Goal: Transaction & Acquisition: Purchase product/service

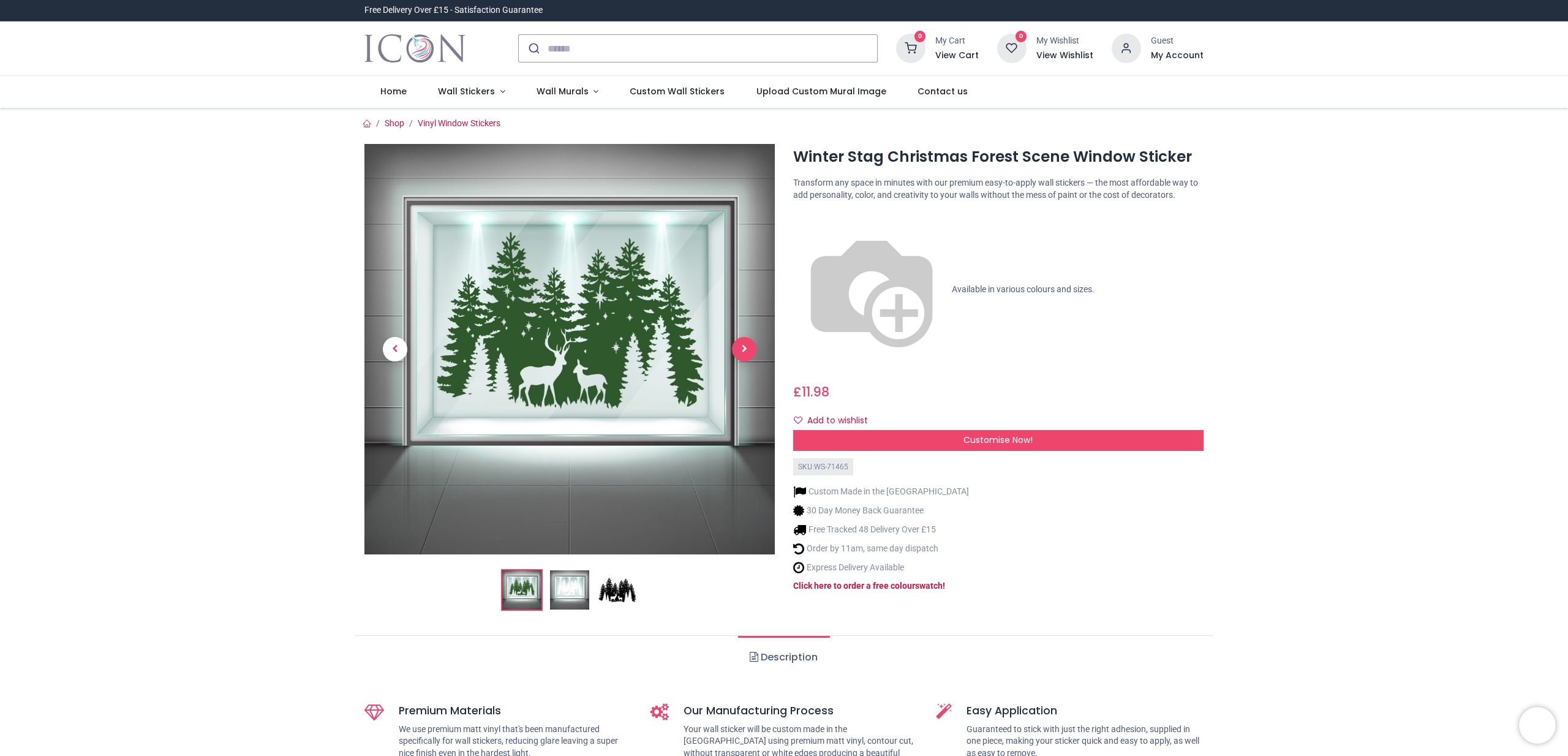
click at [738, 349] on span "Next" at bounding box center [744, 349] width 25 height 25
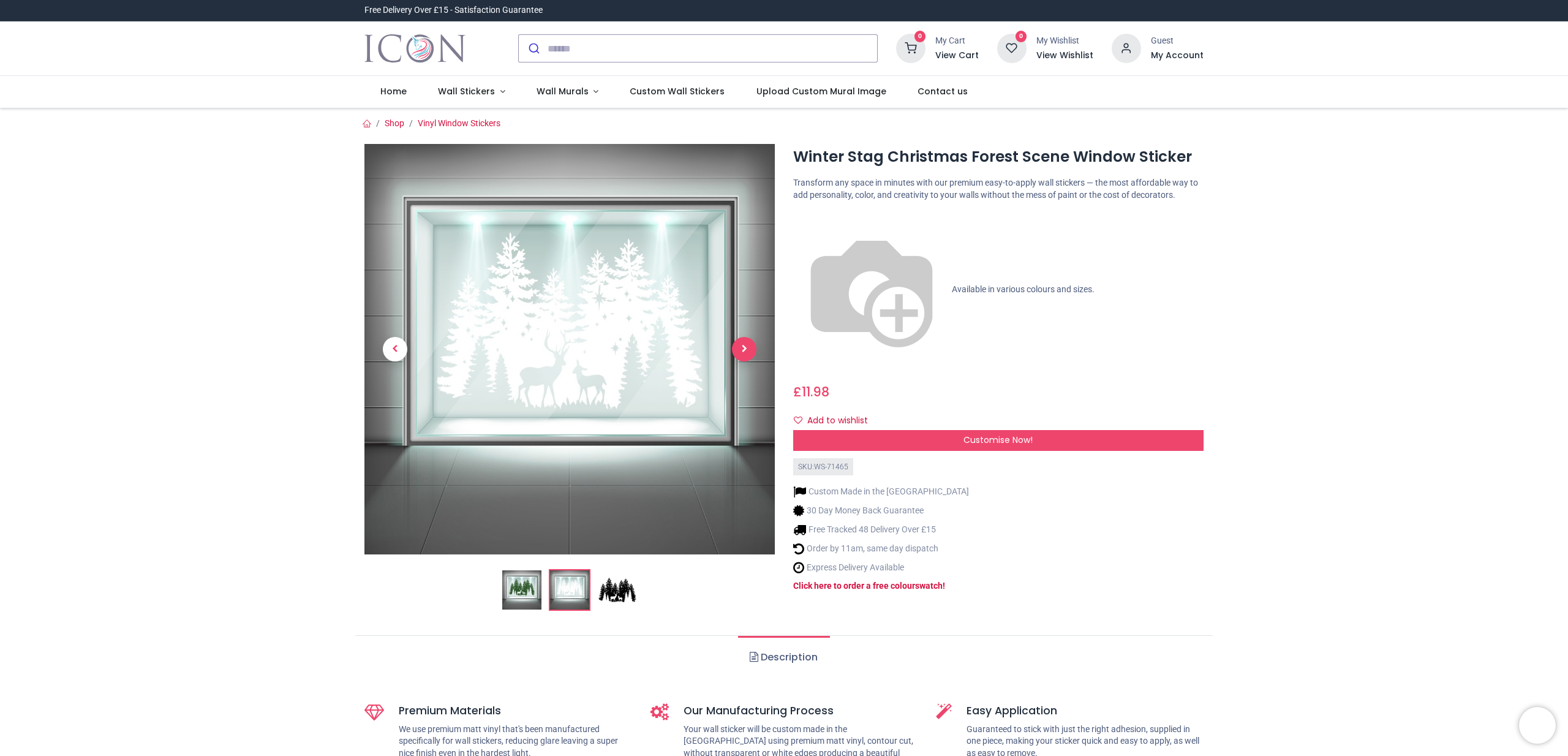
click at [737, 348] on span "Next" at bounding box center [744, 349] width 25 height 25
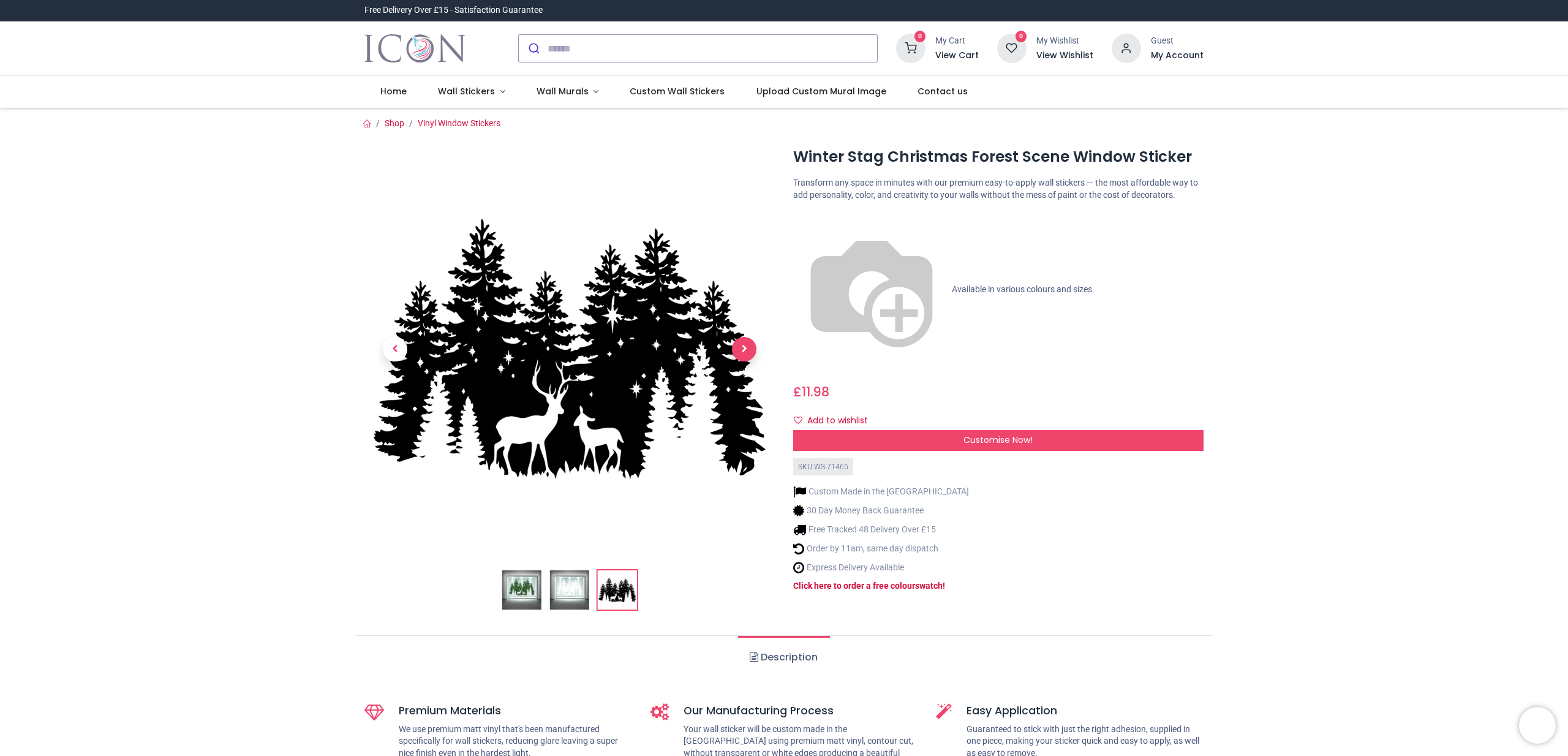
click at [737, 348] on span "Next" at bounding box center [744, 349] width 25 height 25
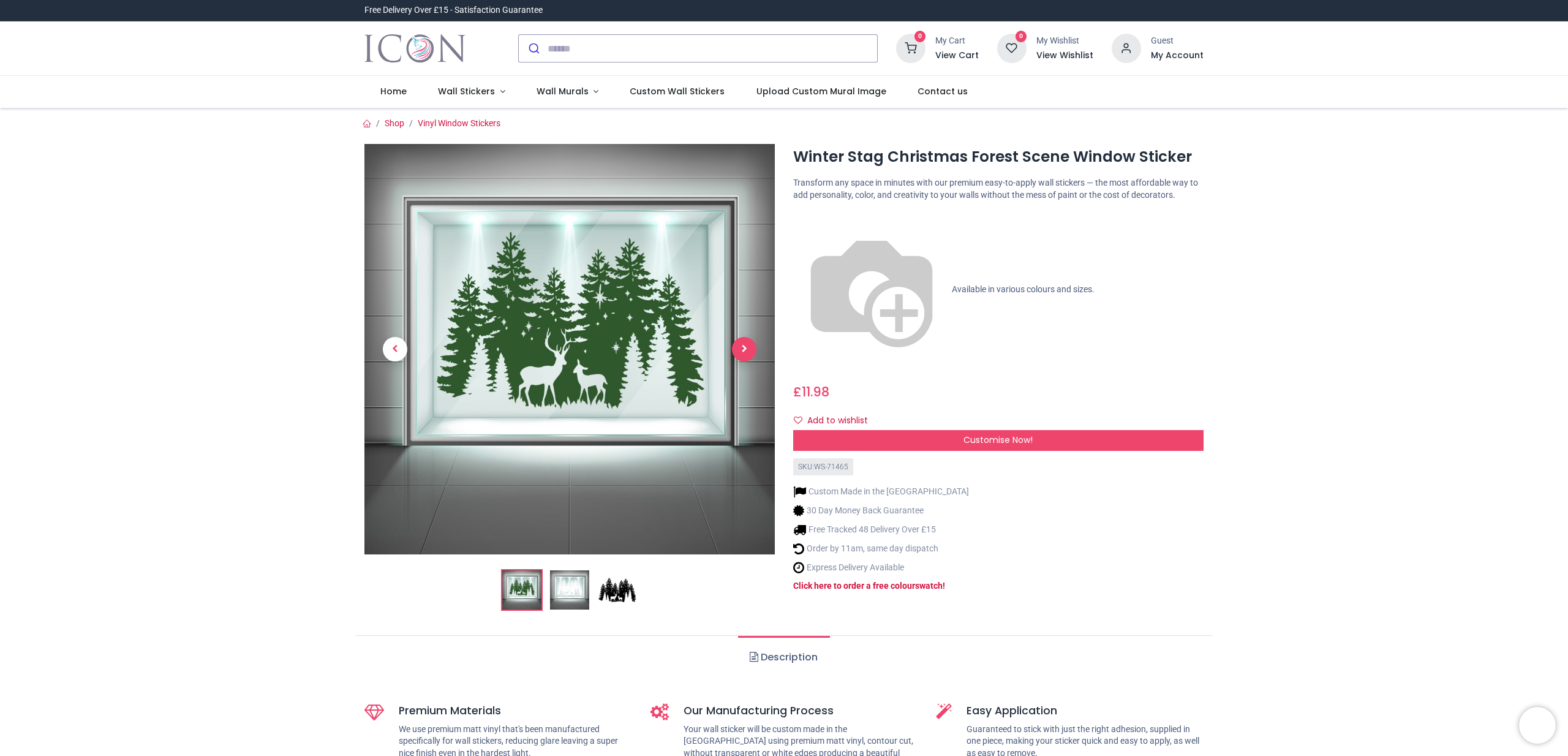
click at [737, 348] on span "Next" at bounding box center [744, 349] width 25 height 25
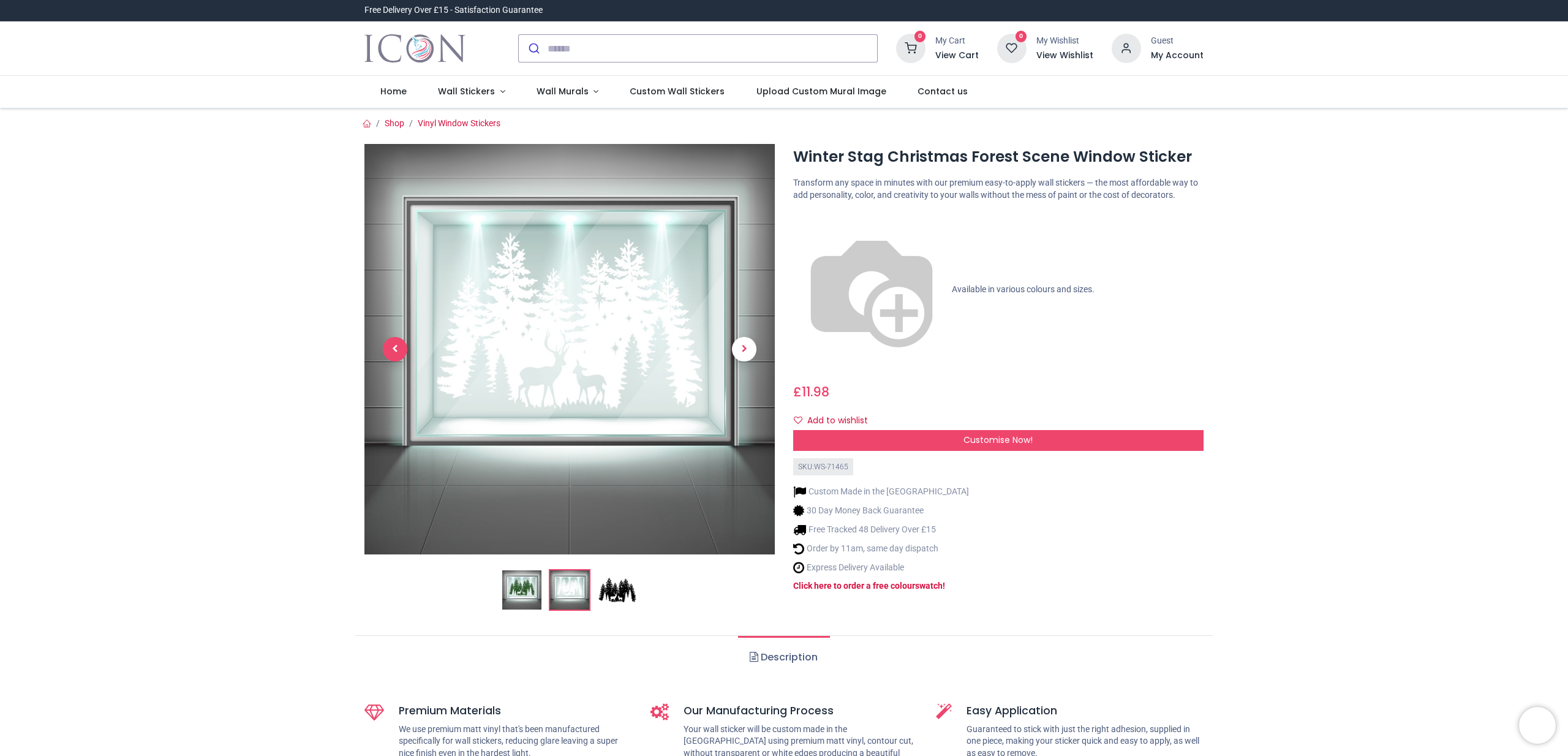
click at [397, 352] on span "Previous" at bounding box center [395, 349] width 25 height 25
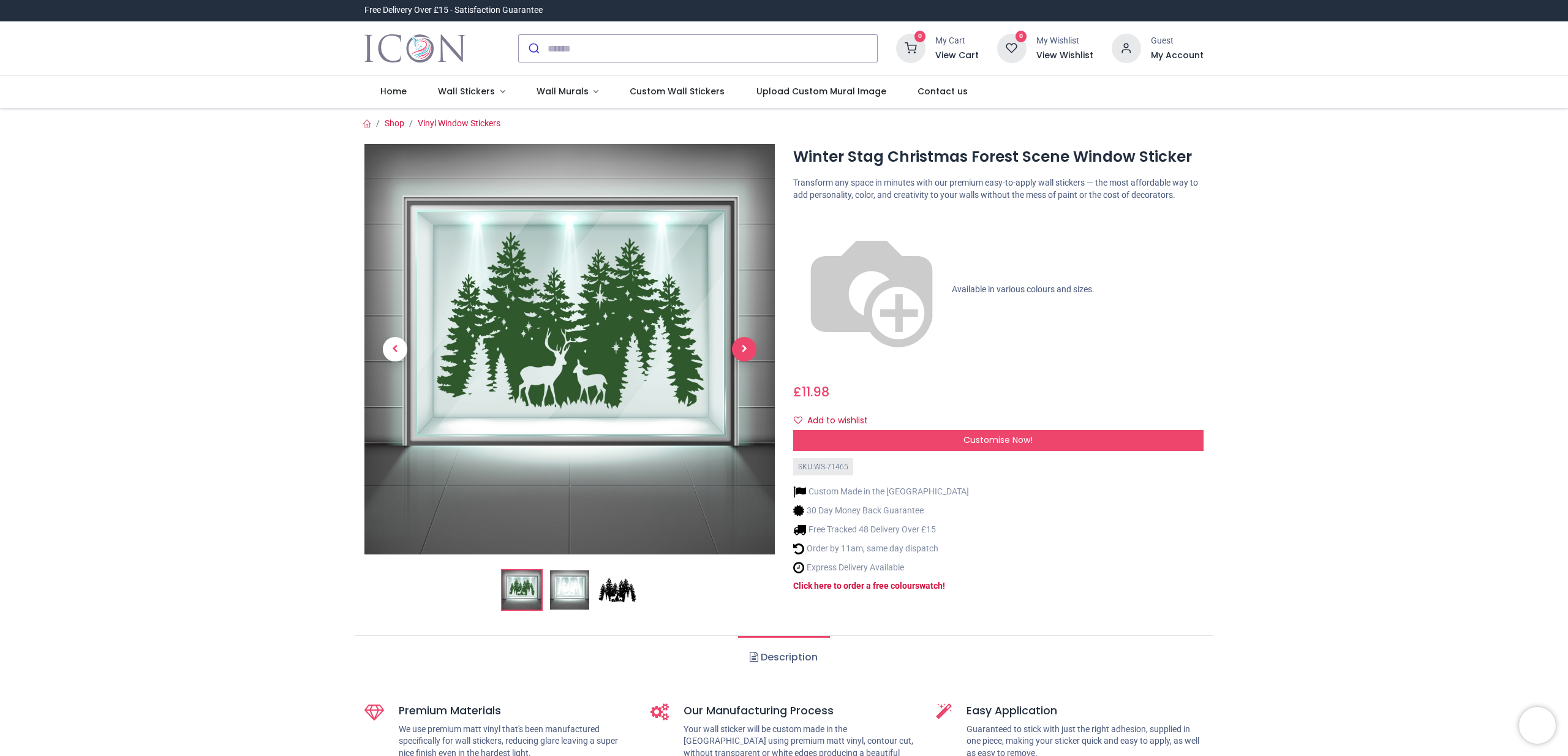
click at [744, 355] on span "Next" at bounding box center [744, 349] width 25 height 25
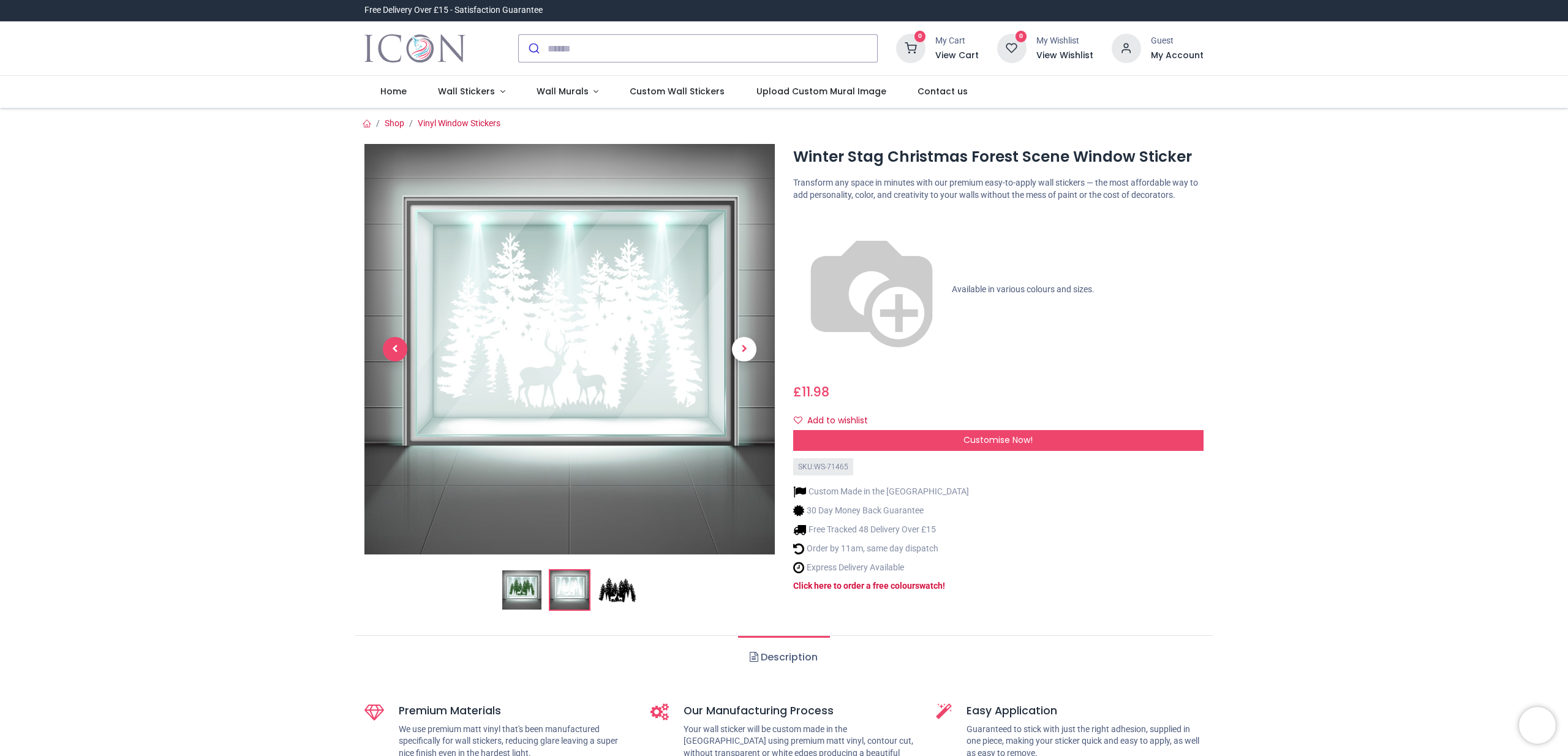
click at [398, 354] on span "Previous" at bounding box center [395, 349] width 25 height 25
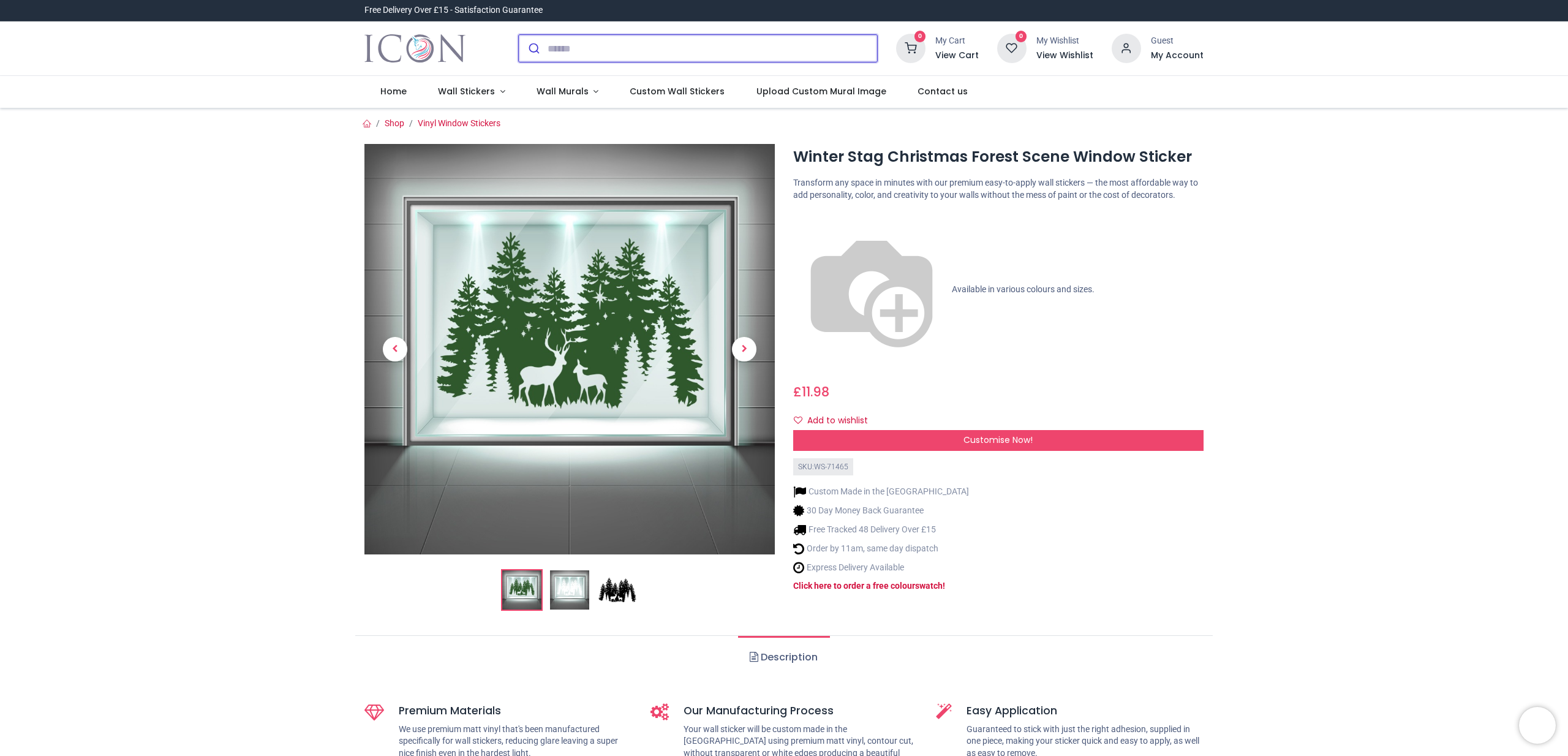
click at [573, 50] on input "search" at bounding box center [712, 49] width 330 height 27
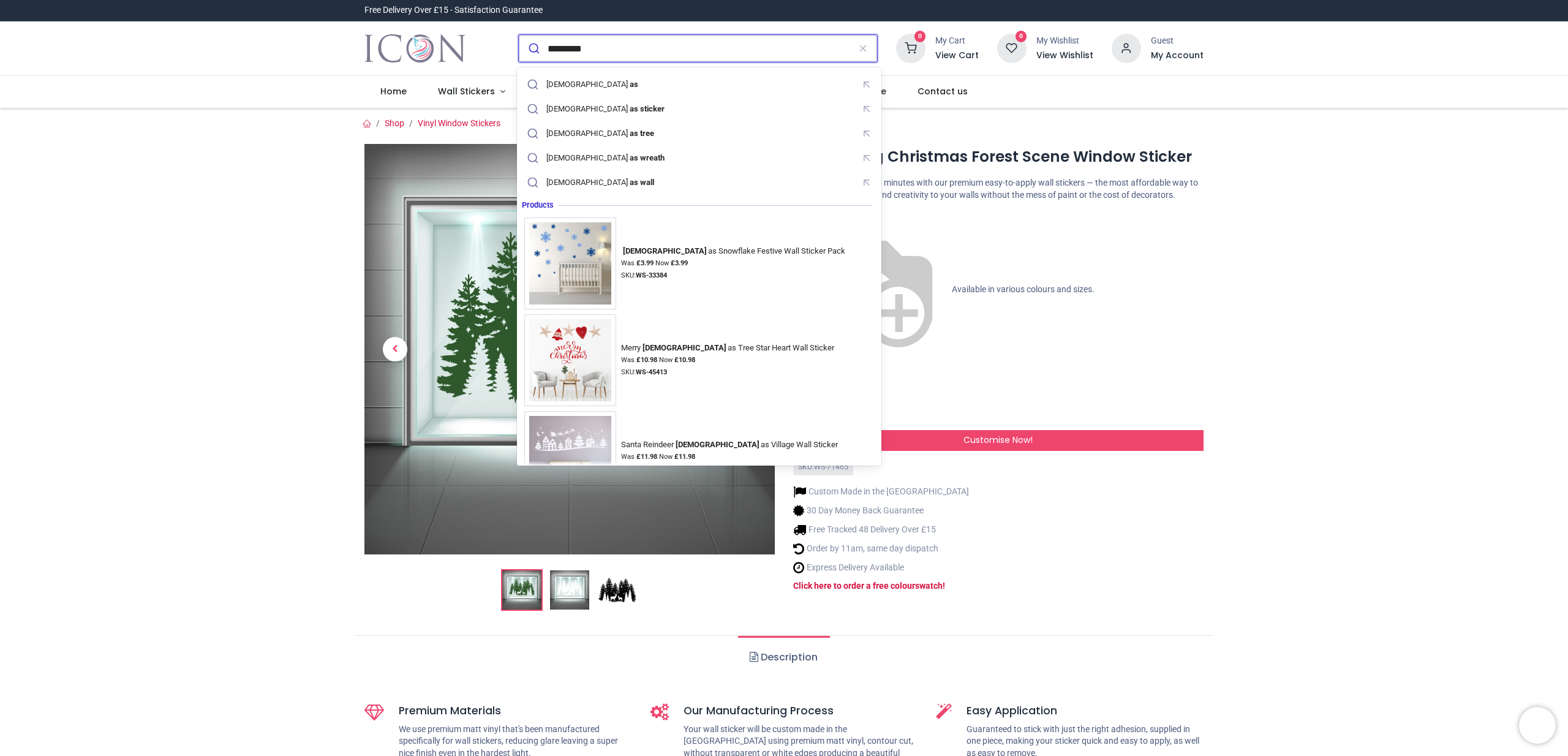
type input "*********"
click at [518, 35] on button "submit" at bounding box center [533, 49] width 29 height 27
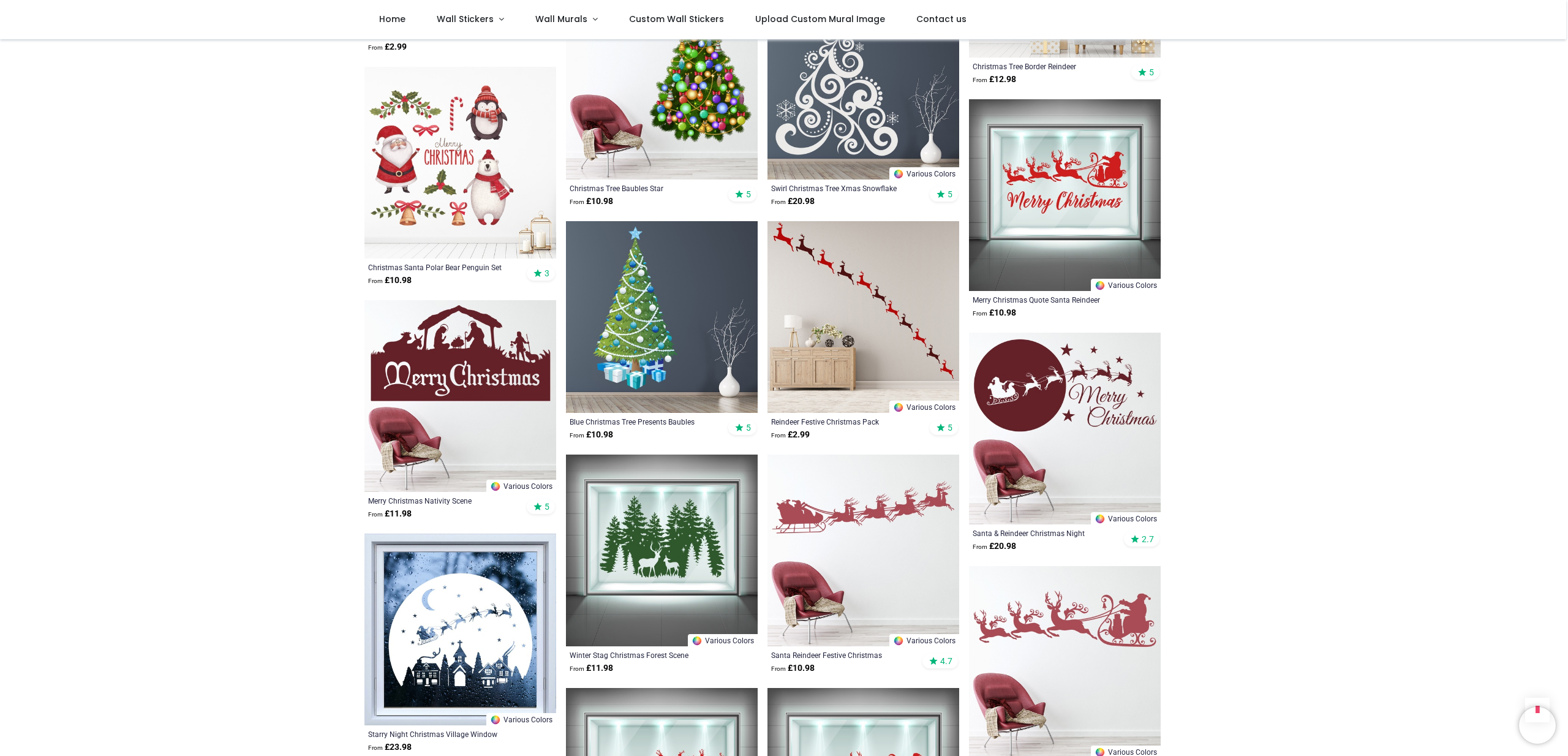
scroll to position [923, 0]
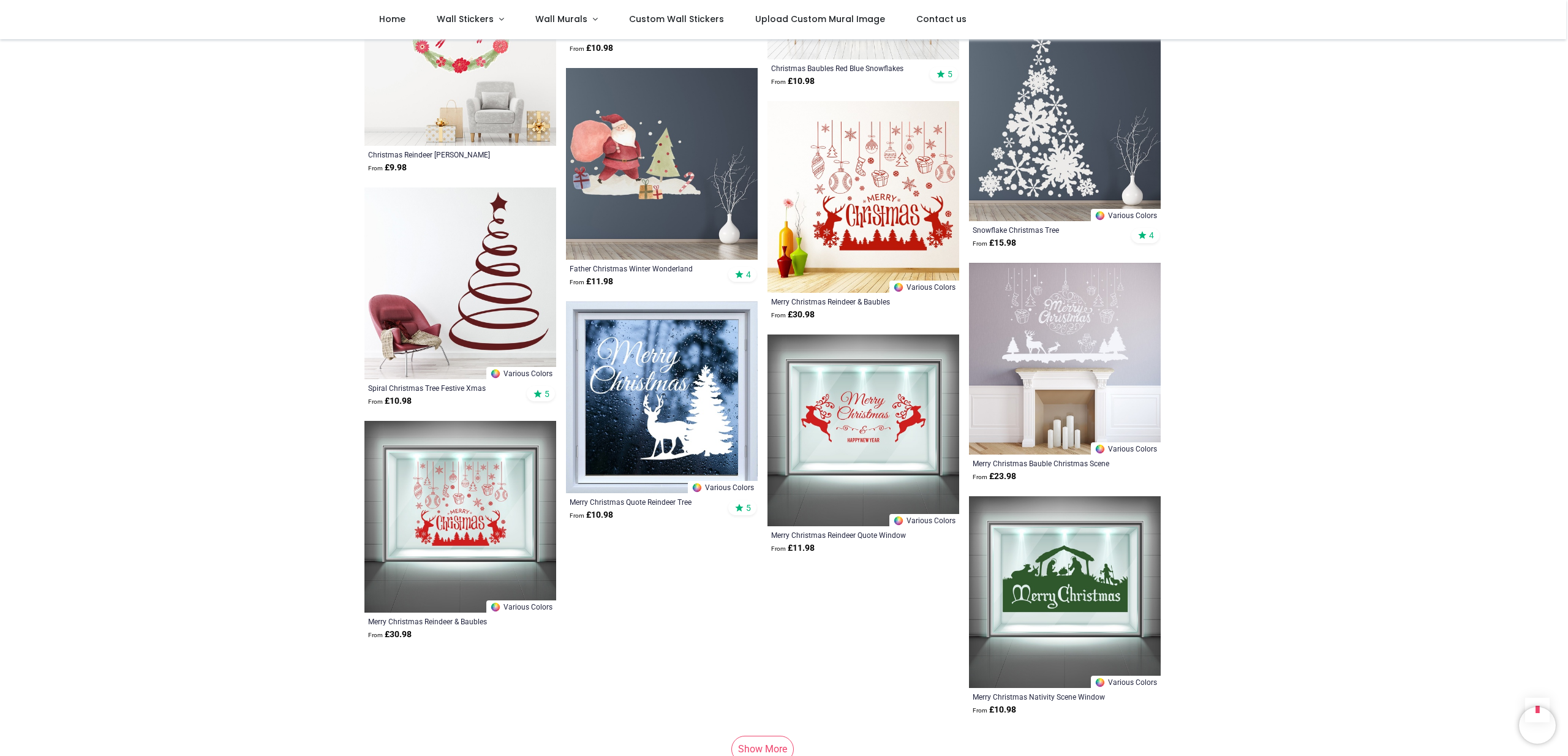
scroll to position [2983, 0]
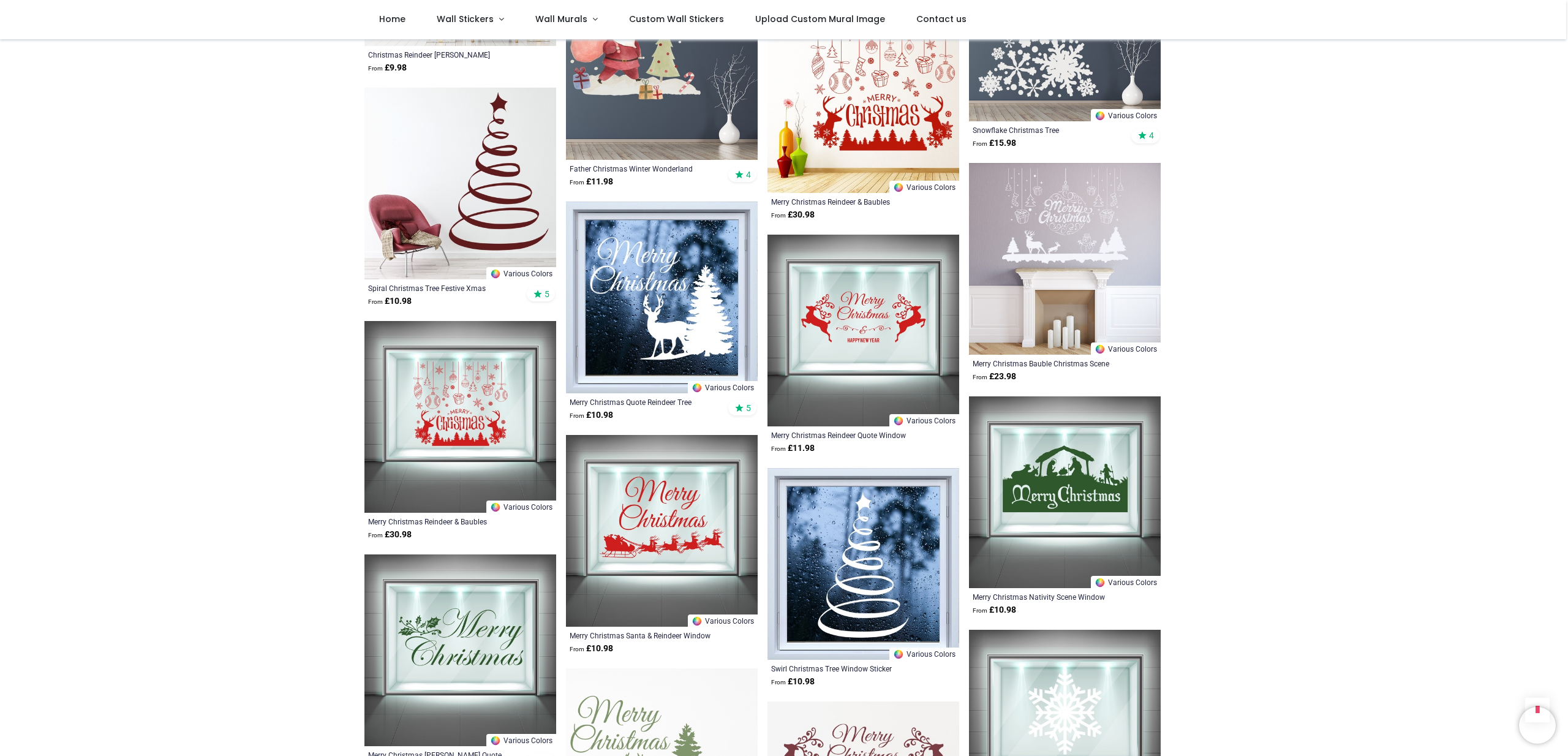
scroll to position [3083, 0]
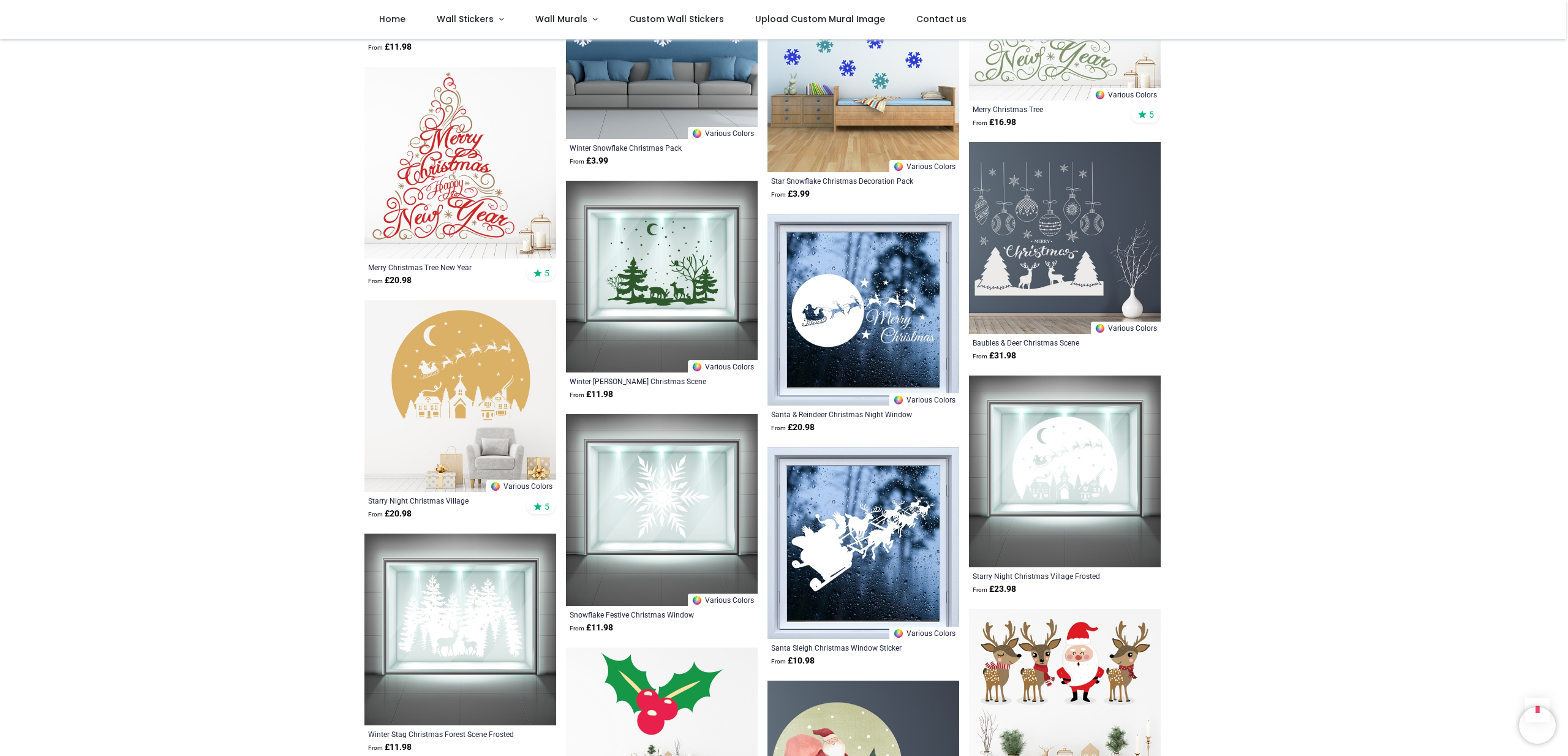
scroll to position [4060, 0]
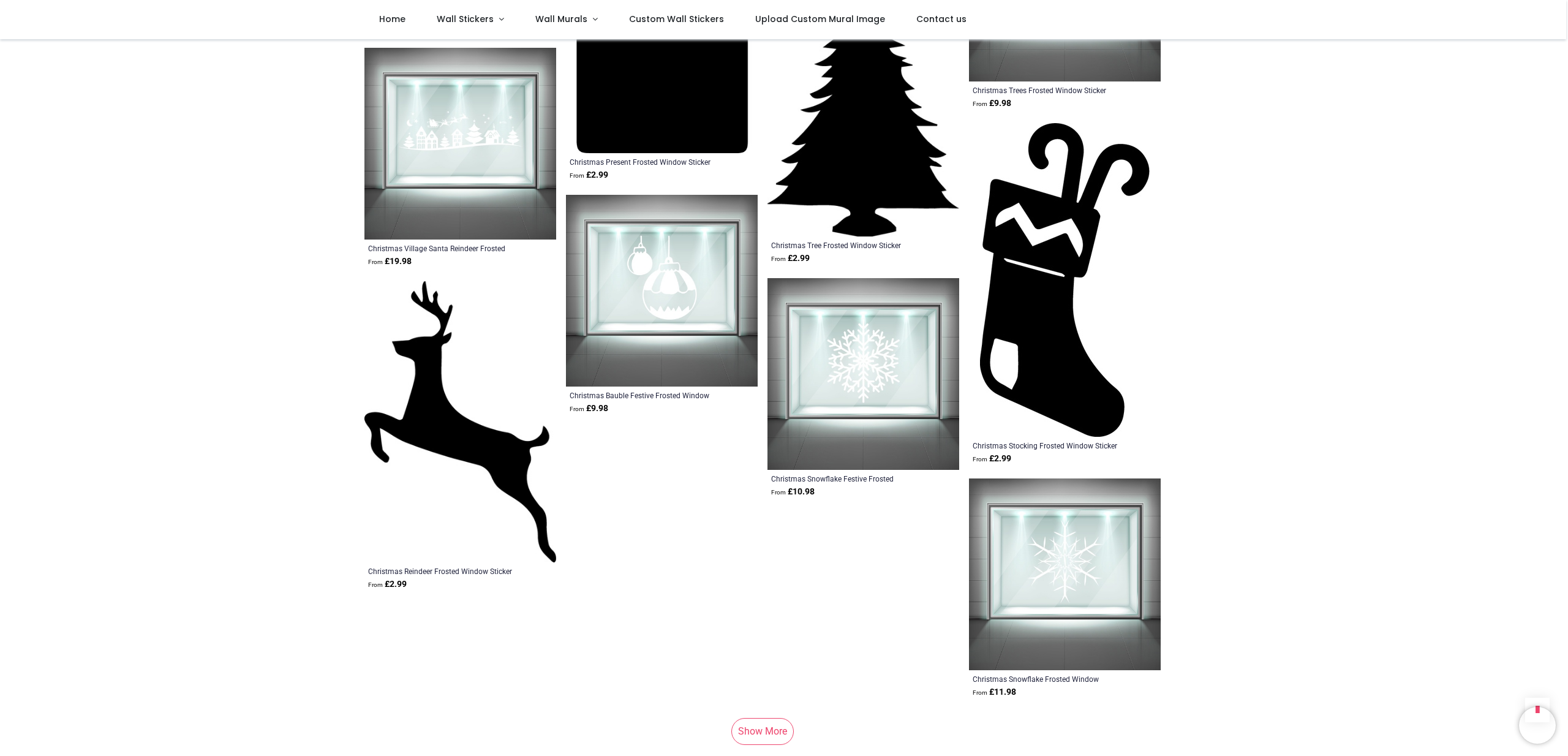
scroll to position [6345, 0]
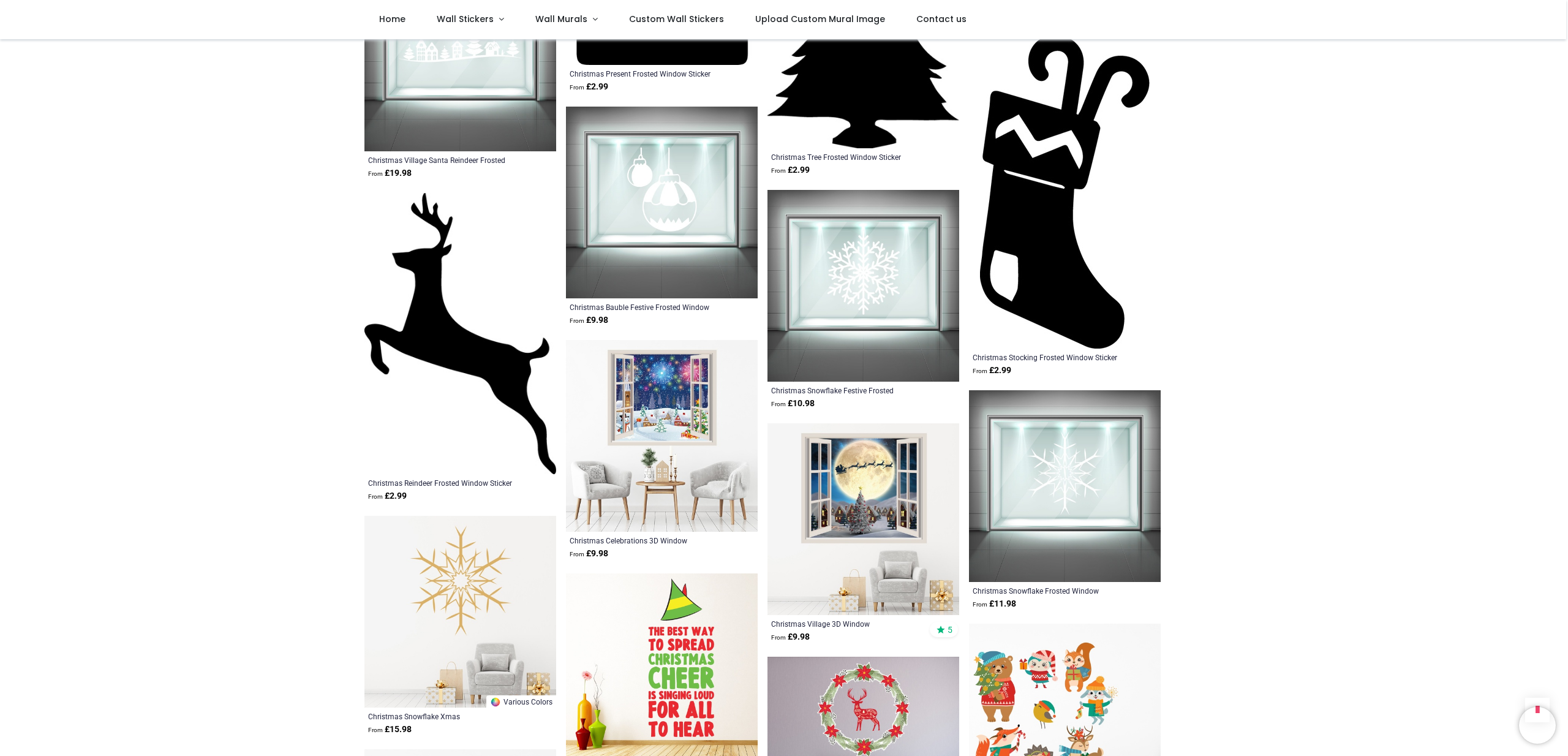
scroll to position [6428, 0]
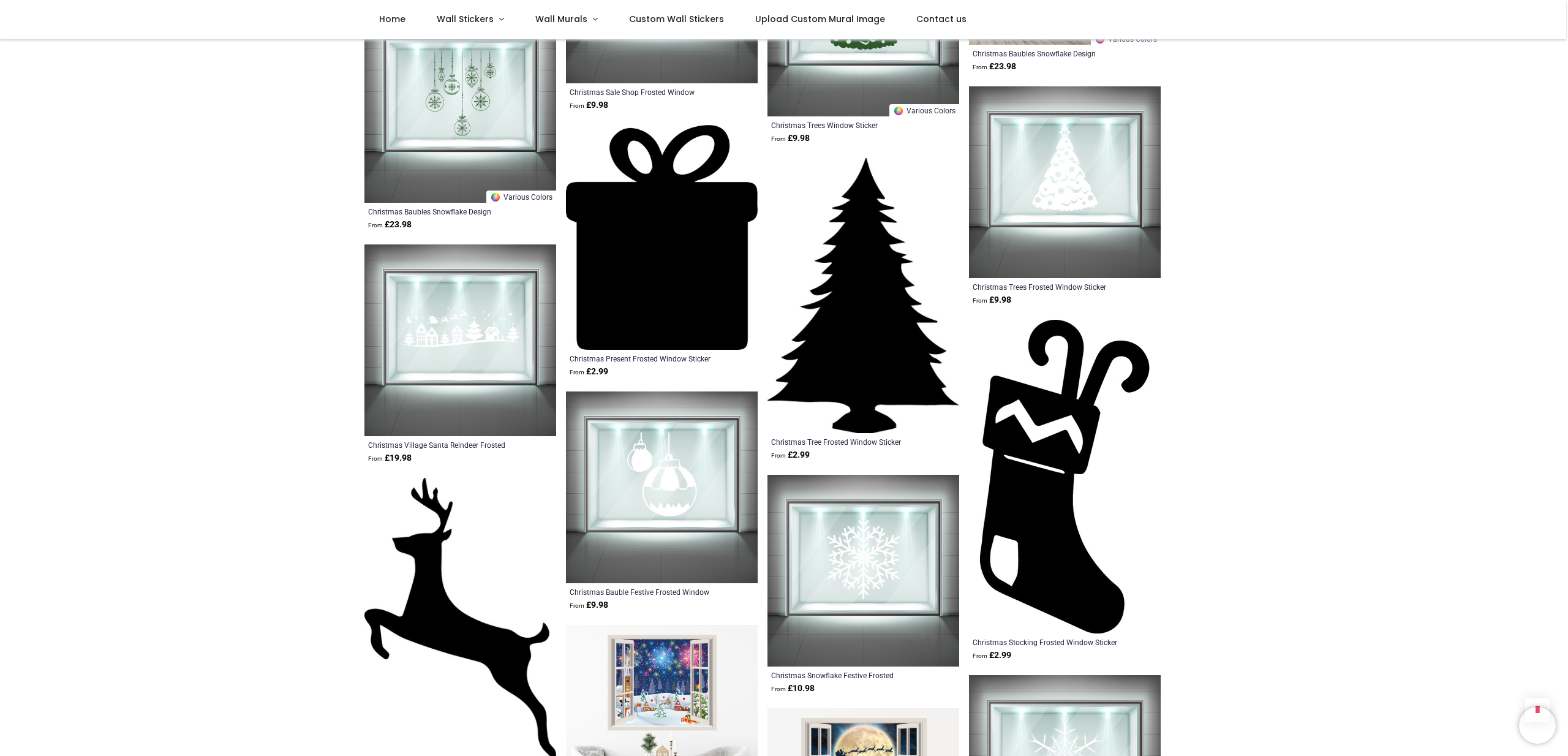
scroll to position [6158, 0]
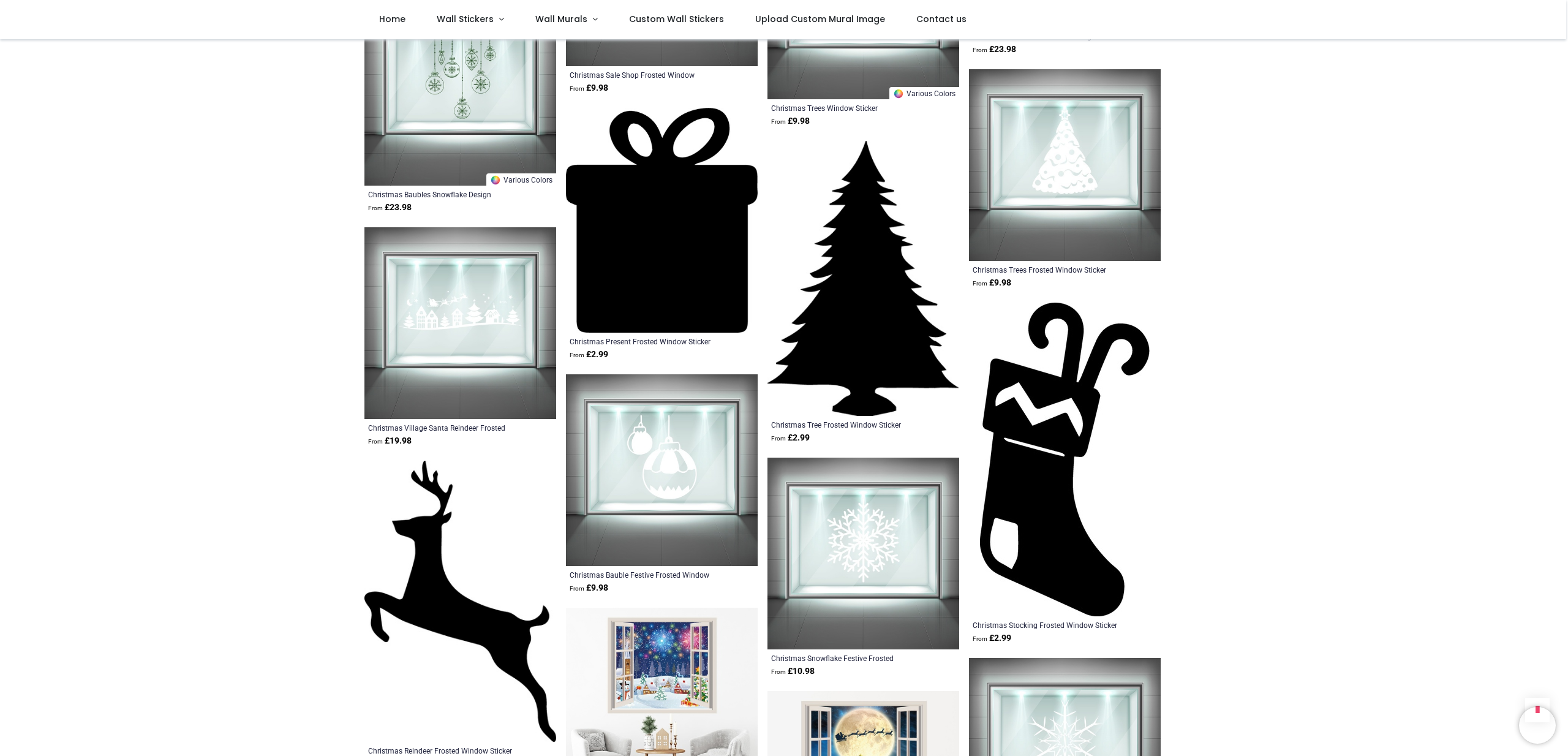
click at [641, 446] on img at bounding box center [662, 470] width 191 height 191
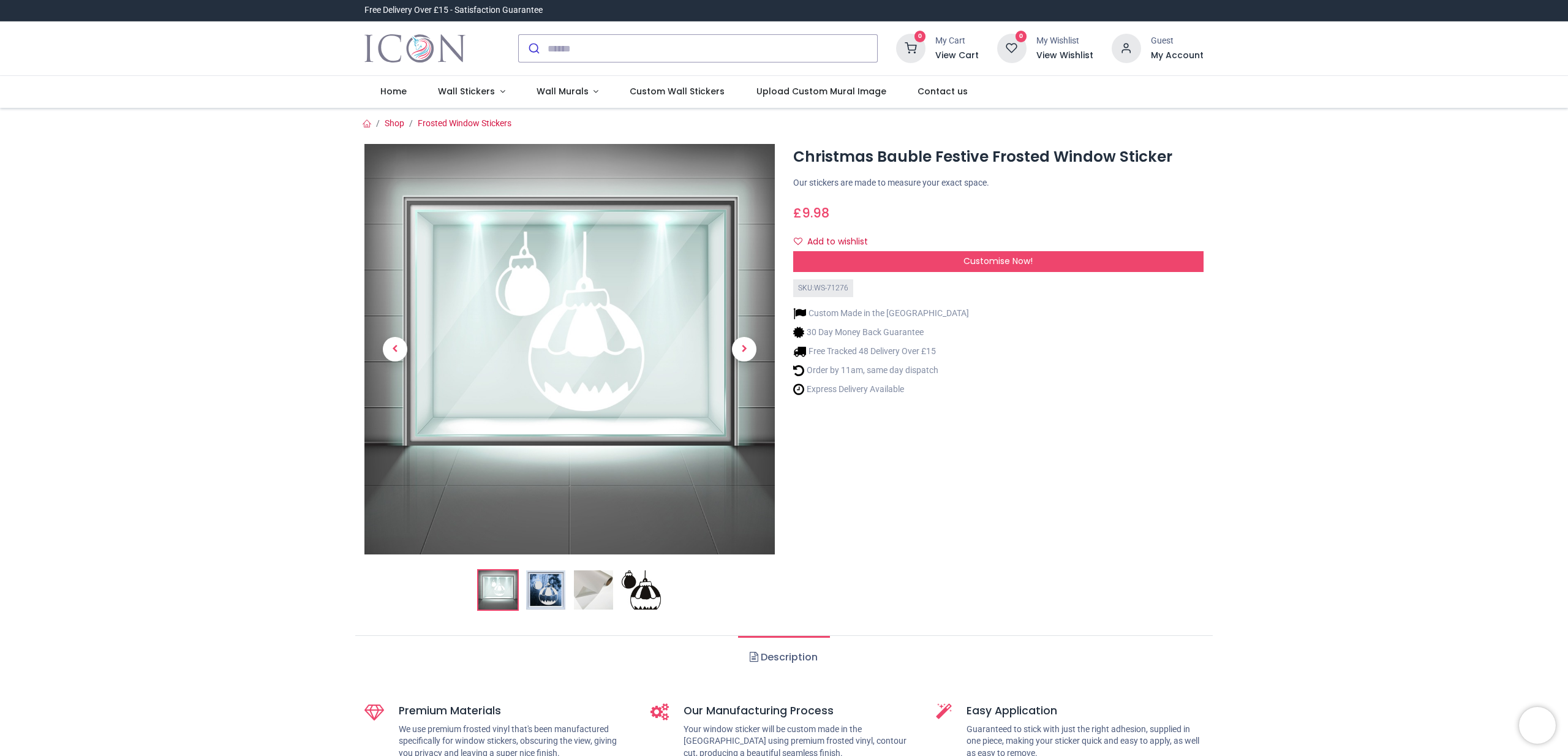
click at [547, 588] on img at bounding box center [546, 590] width 39 height 39
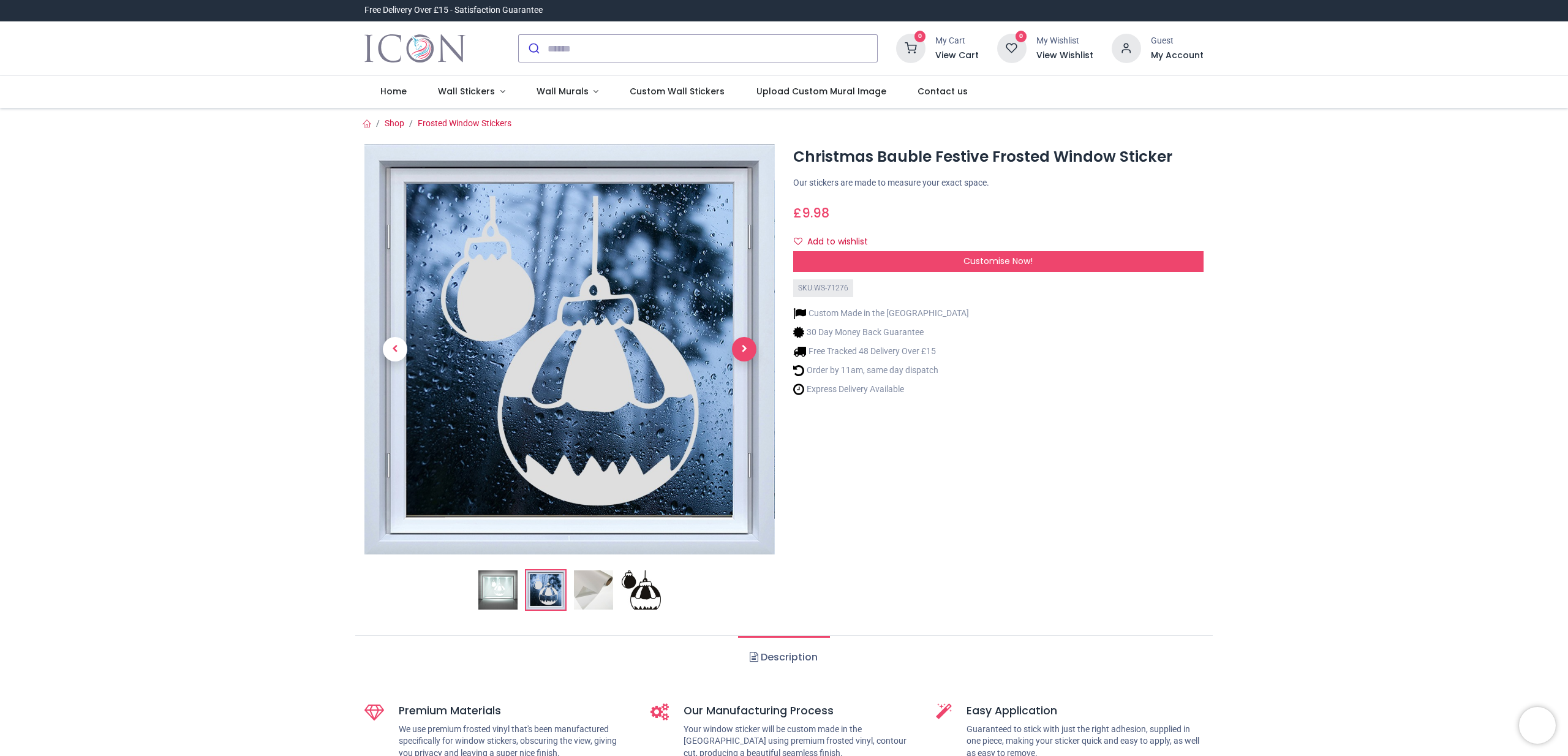
click at [746, 355] on span "Next" at bounding box center [744, 349] width 25 height 25
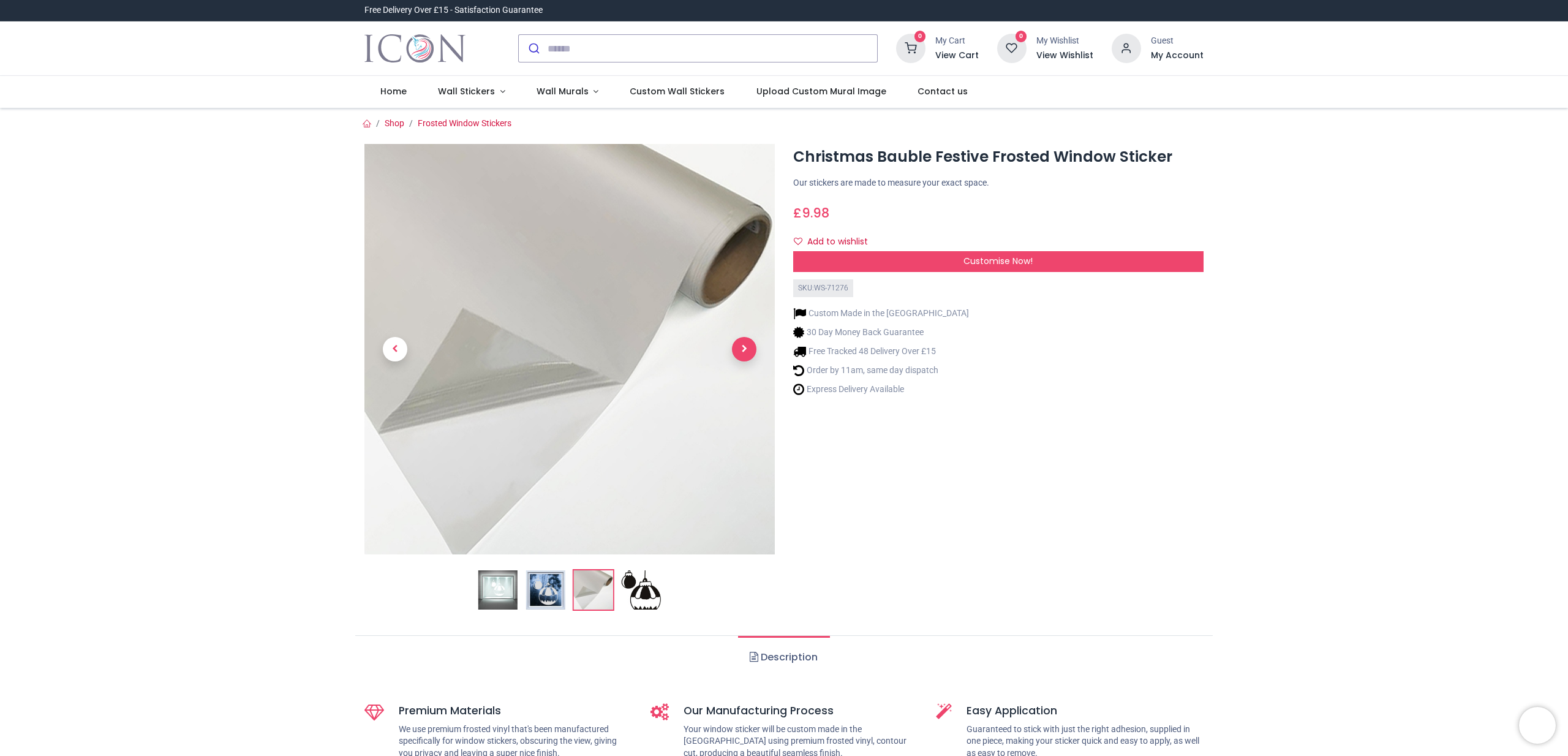
click at [746, 355] on span "Next" at bounding box center [744, 349] width 25 height 25
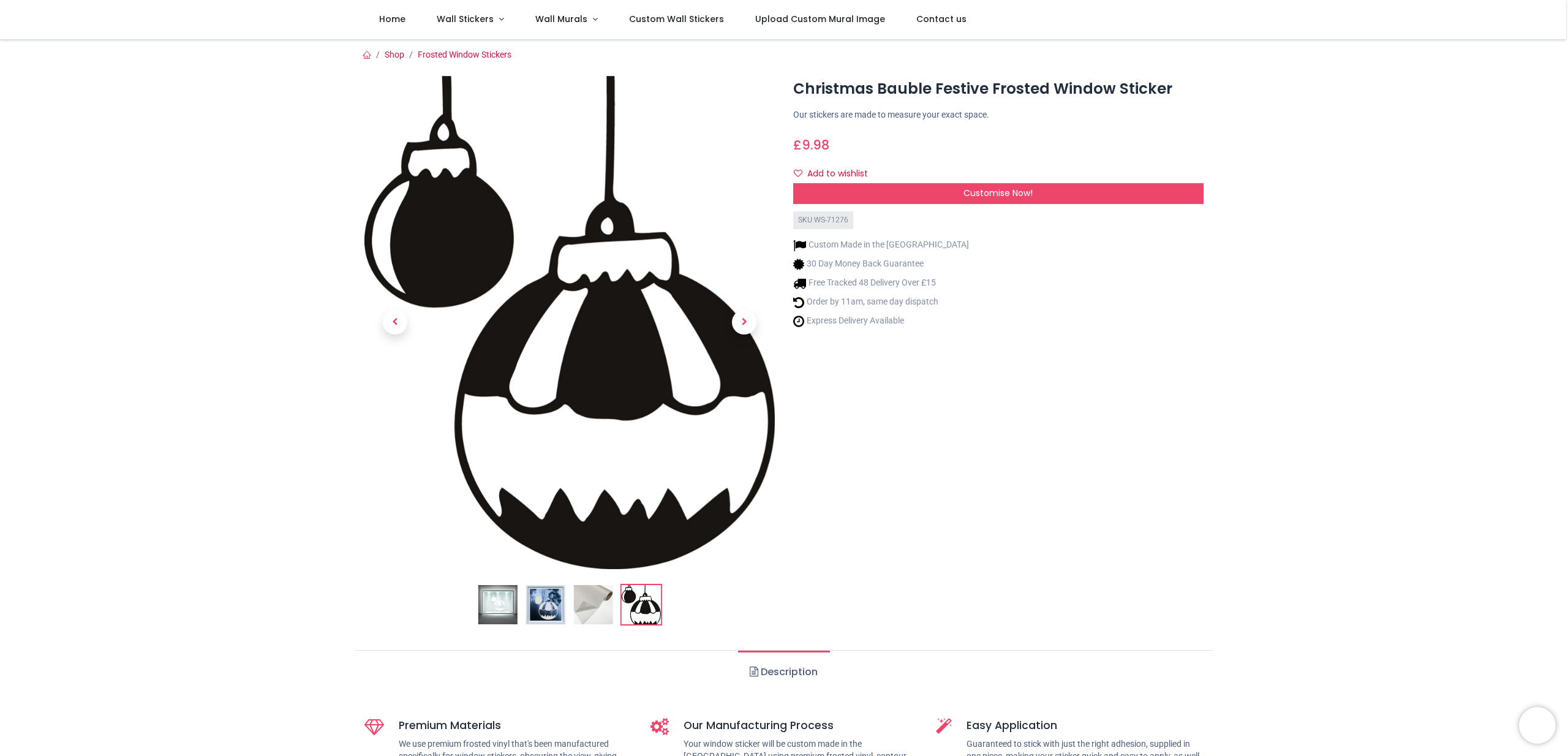
scroll to position [3, 0]
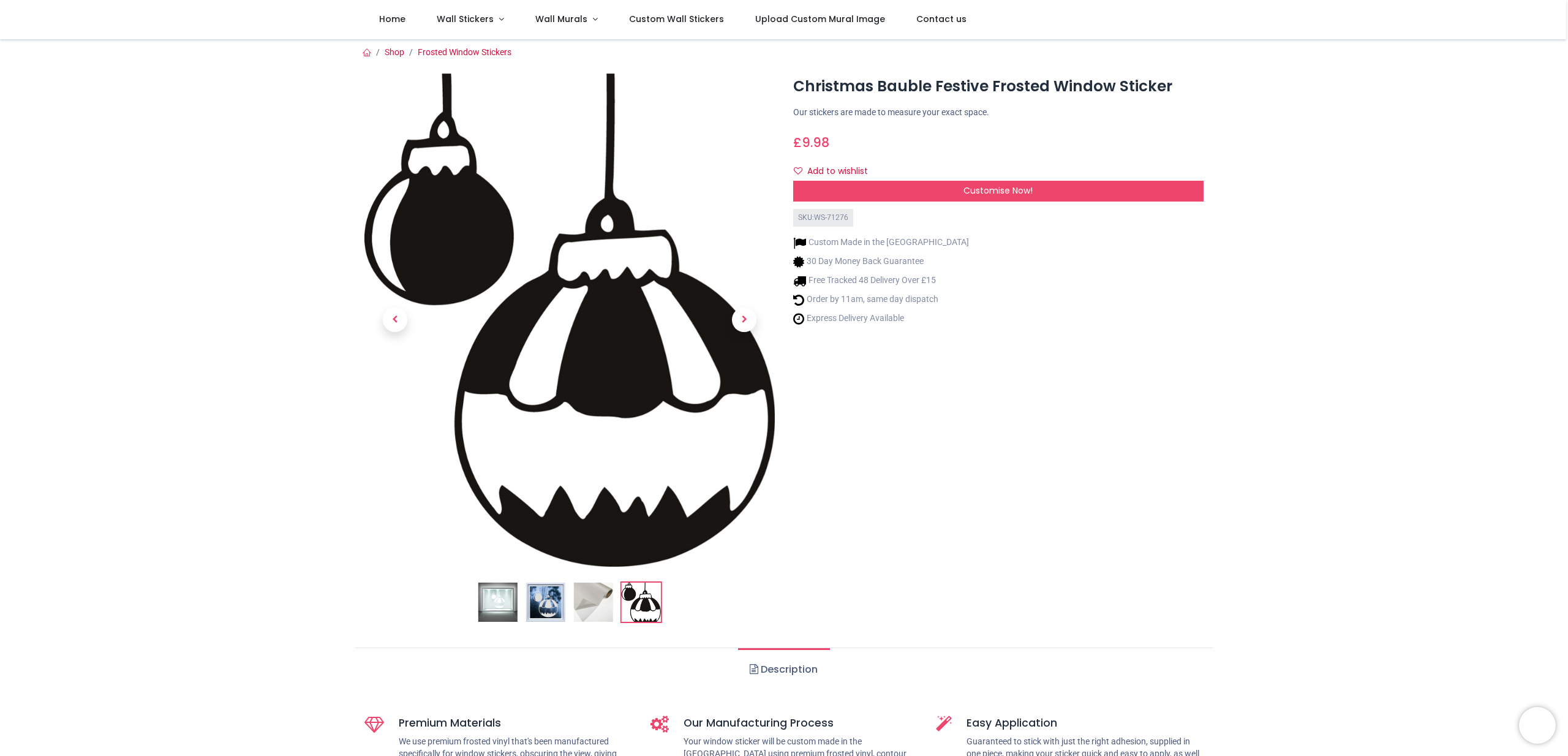
click at [542, 607] on img at bounding box center [546, 602] width 39 height 39
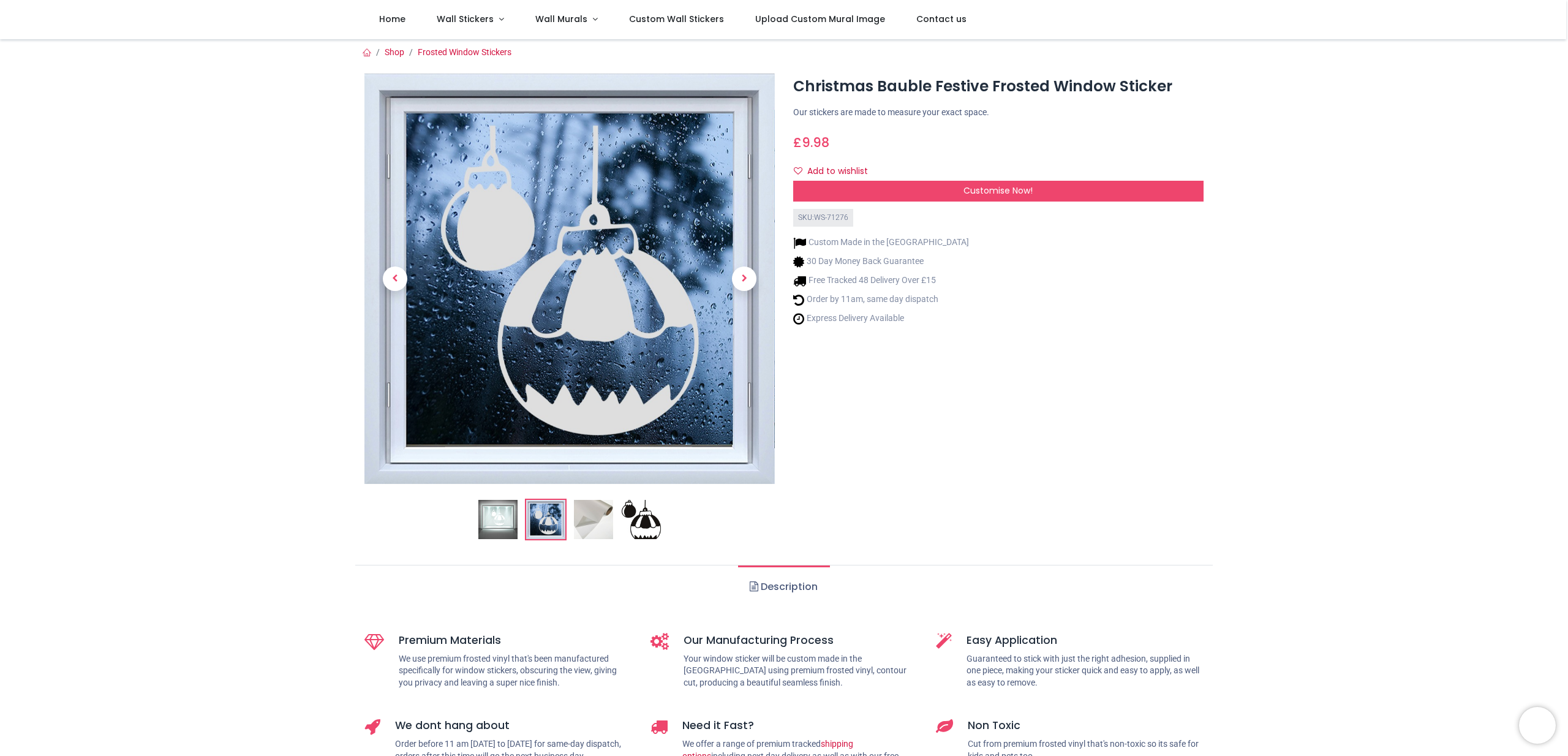
click at [498, 520] on img at bounding box center [498, 519] width 39 height 39
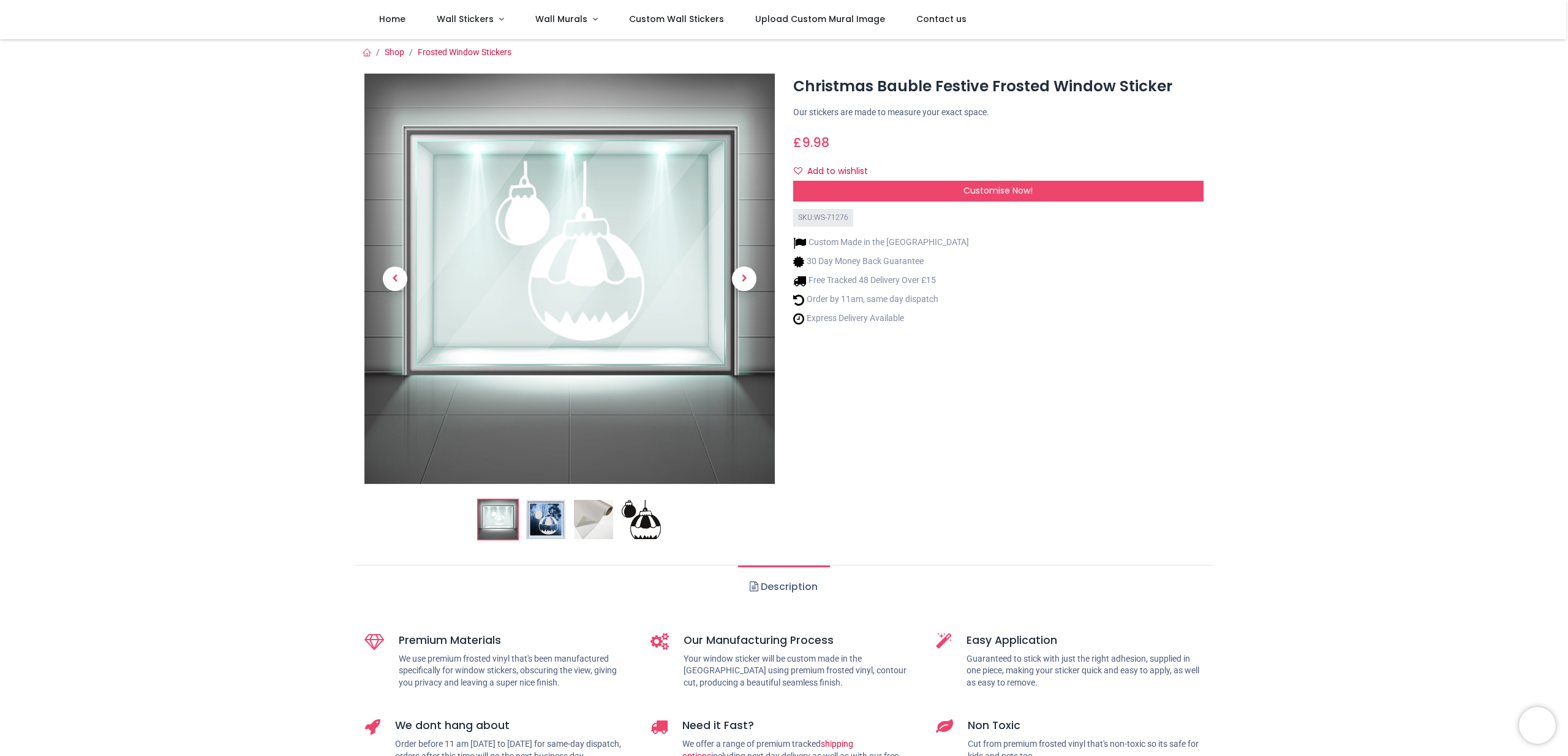
click at [630, 523] on img at bounding box center [641, 519] width 39 height 39
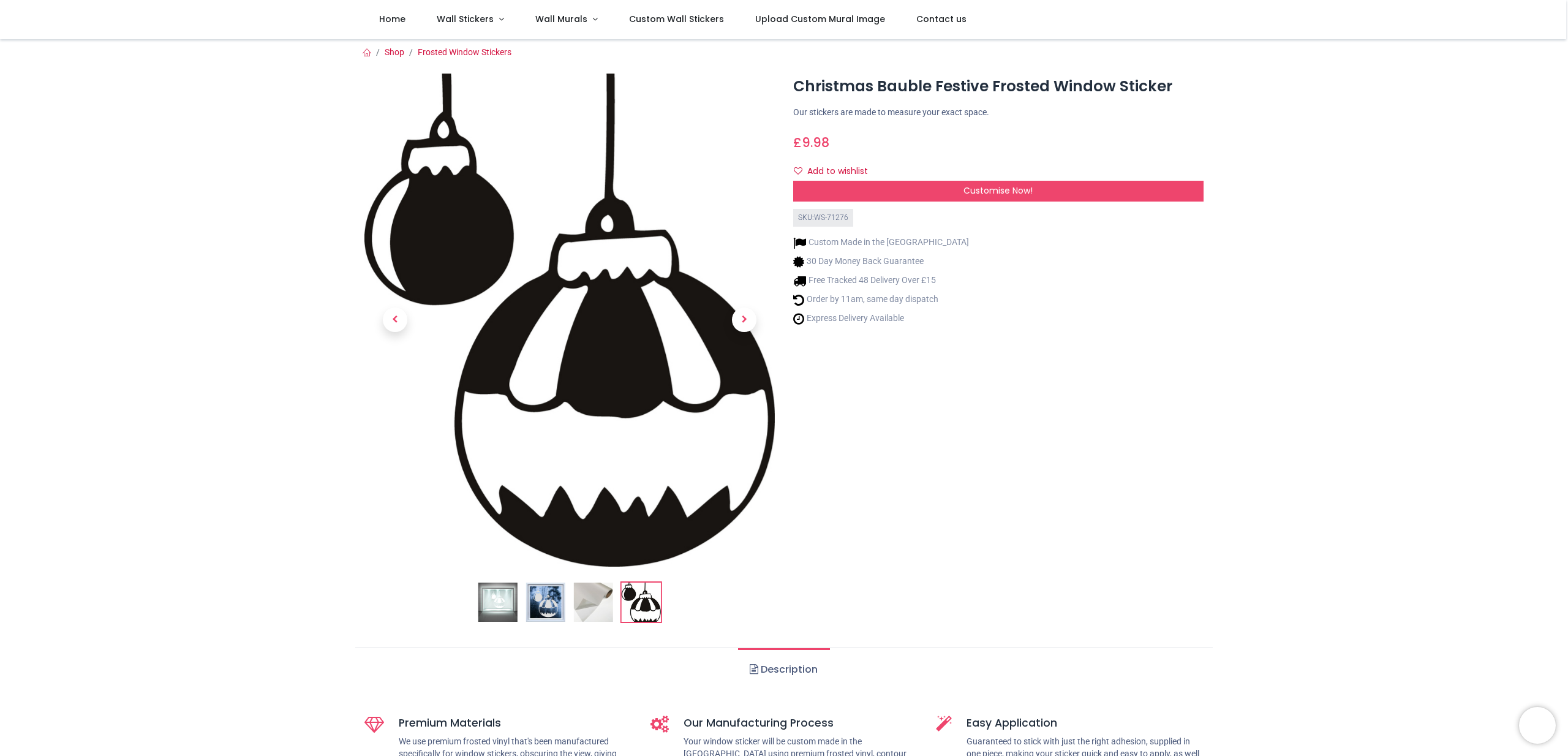
click at [538, 598] on img at bounding box center [546, 602] width 39 height 39
